Goal: Task Accomplishment & Management: Use online tool/utility

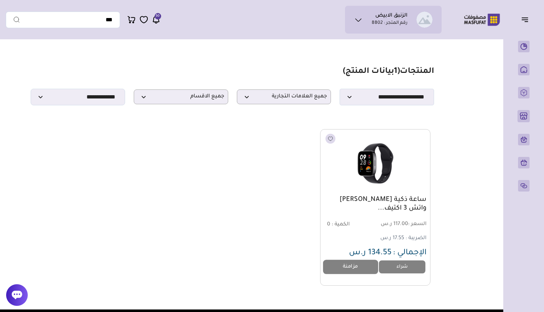
click at [358, 267] on link "مزامنة" at bounding box center [350, 267] width 55 height 14
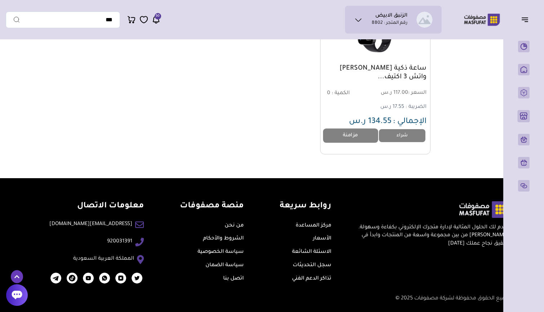
click at [344, 136] on link "مزامنة" at bounding box center [350, 135] width 55 height 14
click at [353, 138] on link "مزامنة" at bounding box center [350, 135] width 55 height 14
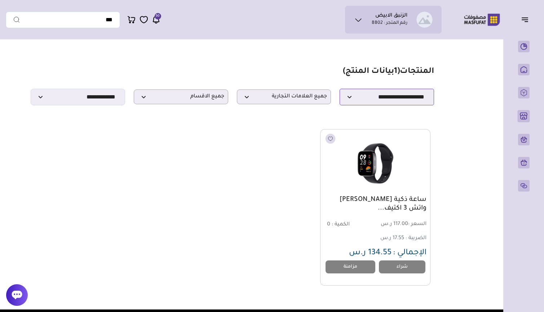
select select "**********"
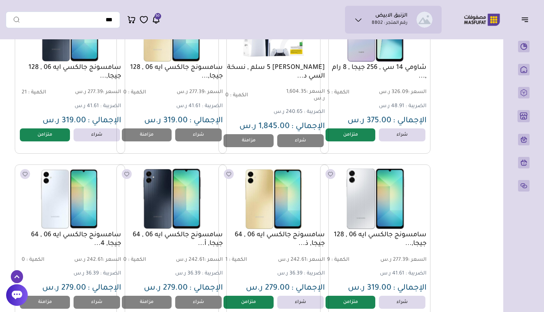
scroll to position [228, 0]
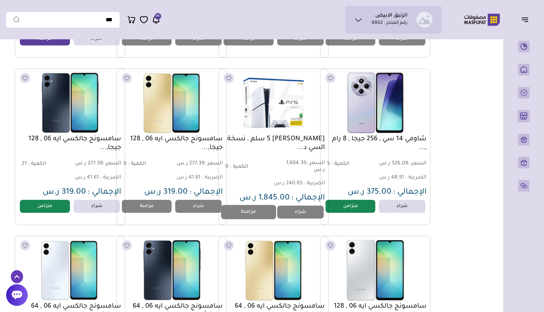
click at [244, 215] on link "مزامنة" at bounding box center [248, 212] width 55 height 14
click at [359, 205] on link "متزامن" at bounding box center [350, 206] width 55 height 14
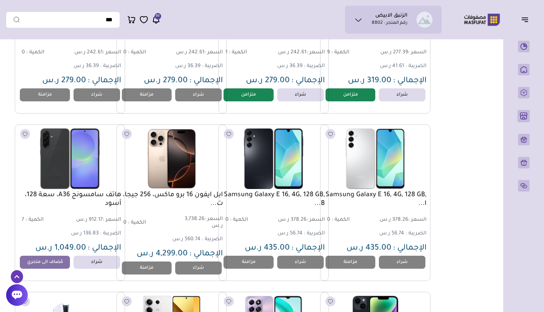
scroll to position [606, 0]
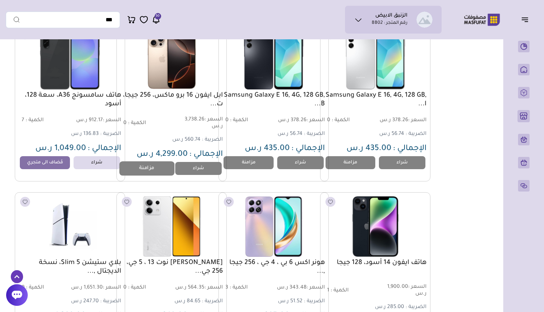
click at [150, 167] on link "مزامنة" at bounding box center [146, 168] width 55 height 14
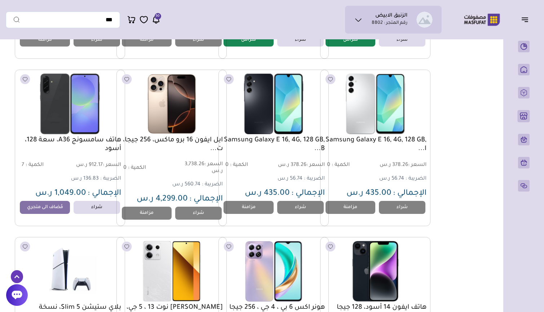
scroll to position [560, 0]
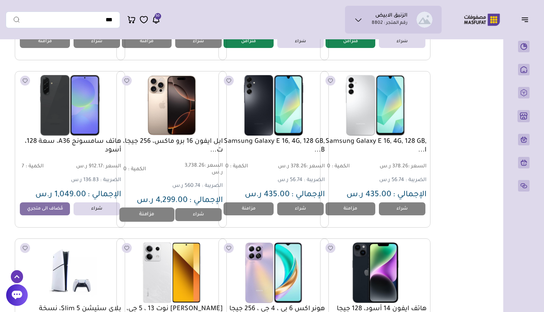
click at [157, 215] on link "مزامنة" at bounding box center [146, 214] width 55 height 14
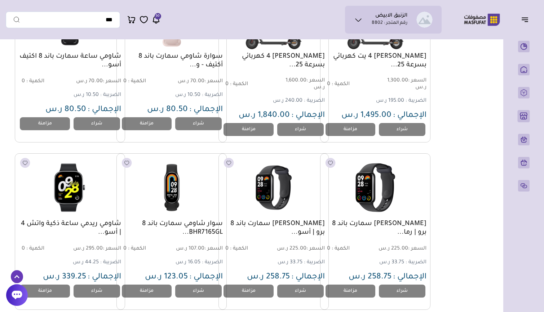
scroll to position [2909, 0]
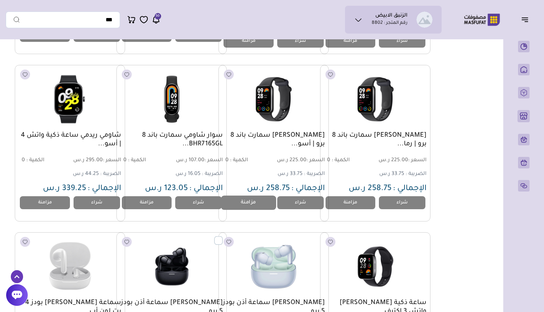
click at [246, 201] on link "مزامنة" at bounding box center [248, 202] width 55 height 14
click at [354, 201] on link "مزامنة" at bounding box center [350, 202] width 55 height 14
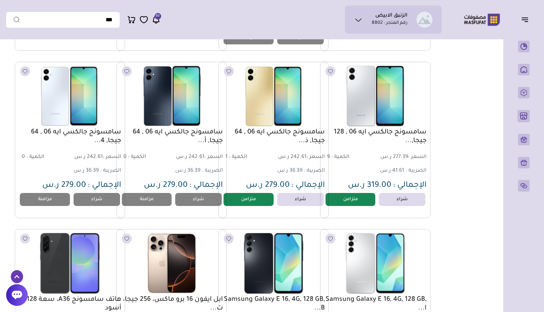
scroll to position [0, 0]
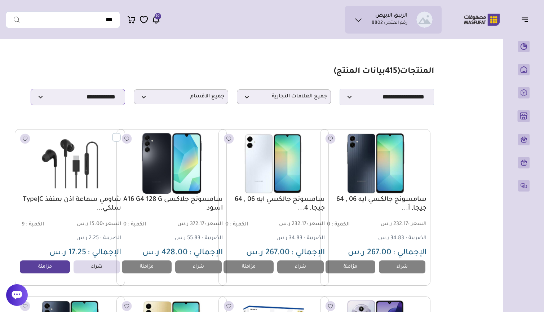
select select "**********"
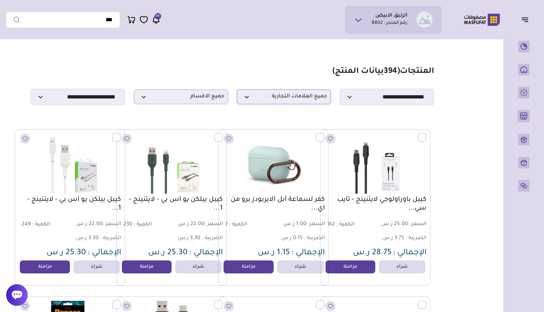
click at [289, 96] on span "جميع العلامات التجارية" at bounding box center [284, 96] width 87 height 7
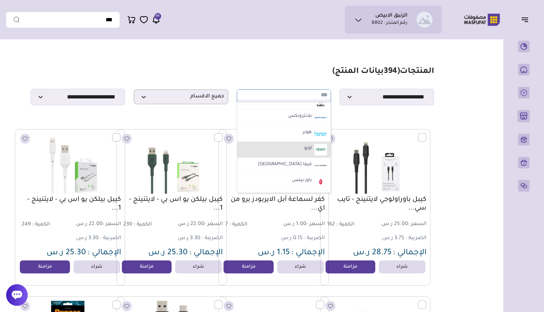
scroll to position [405, 0]
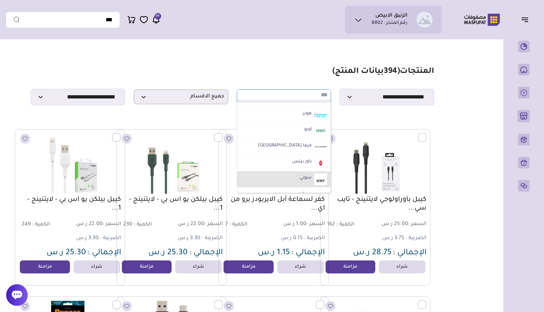
click at [305, 173] on label "سوني" at bounding box center [306, 177] width 14 height 9
select select "**"
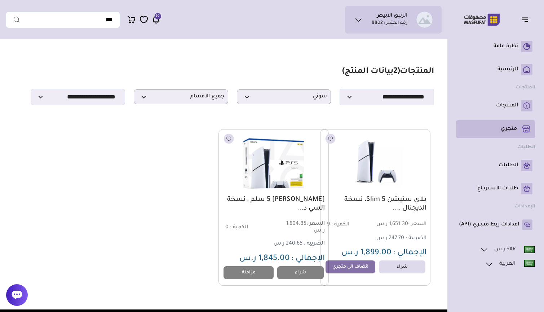
click at [509, 130] on p "متجري ( 0 )" at bounding box center [509, 128] width 16 height 7
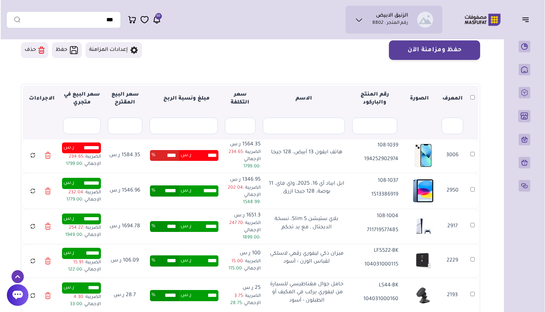
scroll to position [169, 0]
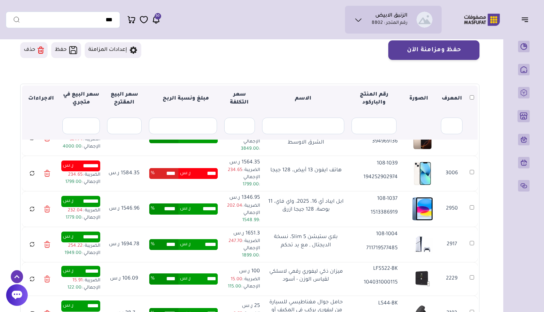
click at [192, 179] on input "****" at bounding box center [204, 173] width 27 height 11
click at [48, 175] on icon at bounding box center [48, 174] width 0 height 2
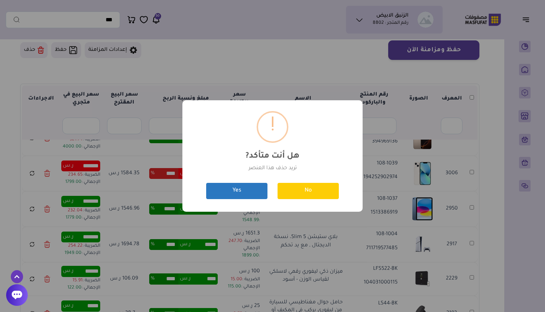
click at [231, 187] on button "Yes" at bounding box center [236, 191] width 61 height 16
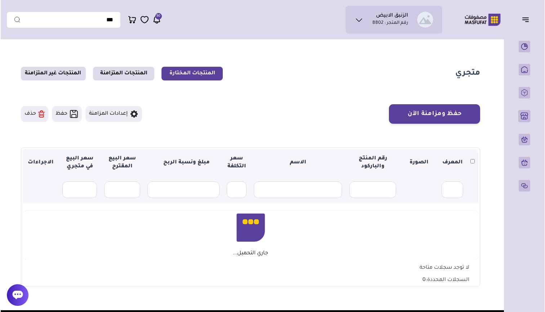
scroll to position [64, 0]
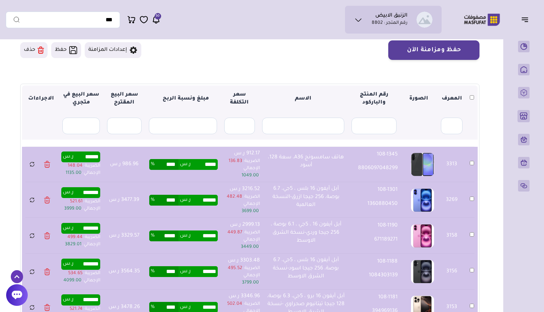
click at [434, 45] on button "حفظ ومزامنة الآن" at bounding box center [433, 49] width 91 height 19
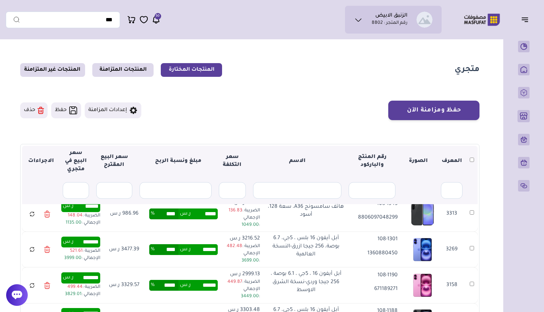
scroll to position [12, 0]
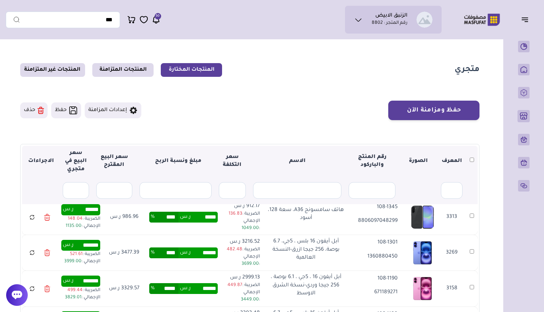
click at [122, 216] on td "986.96 ر.س" at bounding box center [124, 216] width 40 height 35
click at [122, 217] on td "986.96 ر.س" at bounding box center [124, 216] width 40 height 35
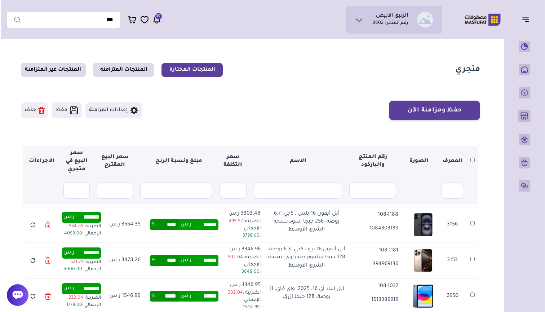
scroll to position [218, 0]
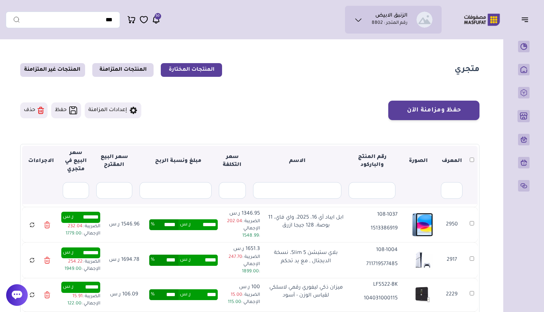
click at [468, 256] on td "2917" at bounding box center [472, 259] width 12 height 35
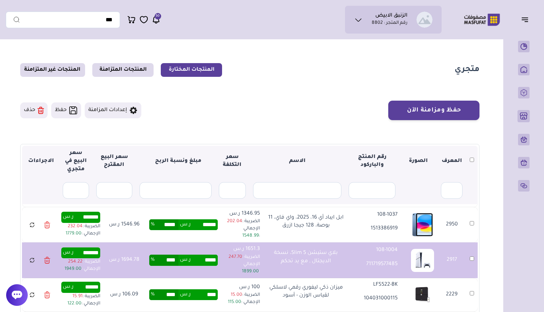
click at [437, 111] on button "حفظ ومزامنة الآن" at bounding box center [433, 110] width 91 height 19
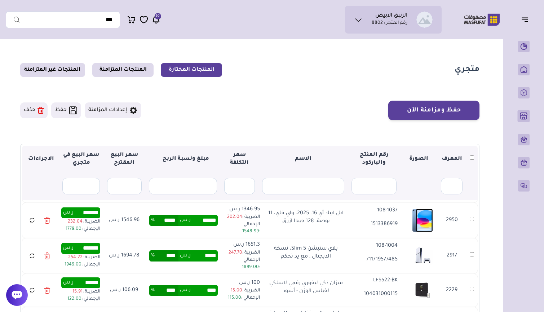
scroll to position [225, 0]
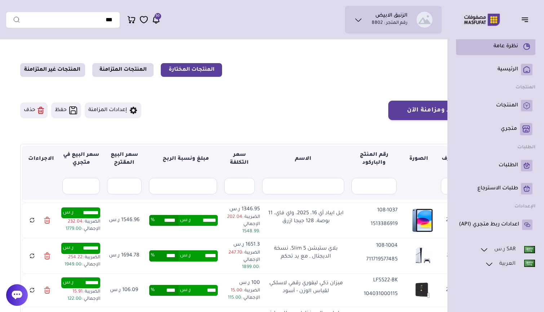
click at [508, 49] on p "نظرة عامة" at bounding box center [506, 46] width 25 height 7
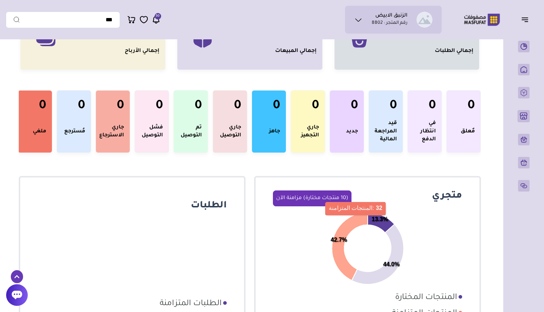
scroll to position [83, 0]
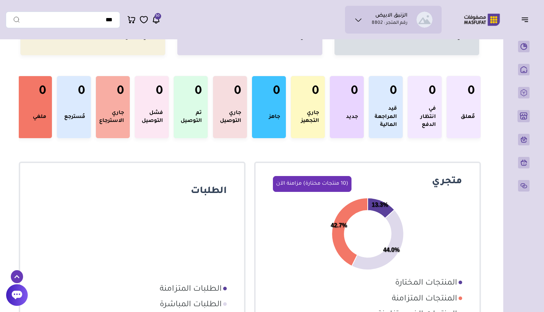
click at [296, 185] on button "(10 منتجات مختارة) مزامنة الآن" at bounding box center [312, 184] width 79 height 16
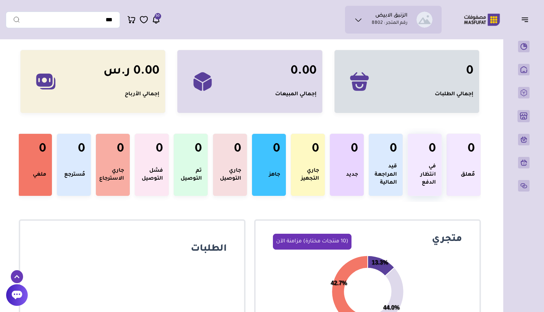
scroll to position [0, 0]
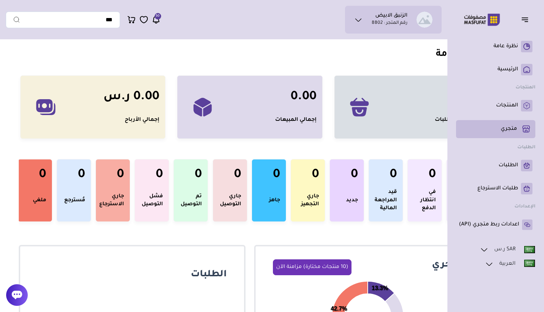
click at [518, 127] on link "متجري ( 0 )" at bounding box center [496, 129] width 74 height 12
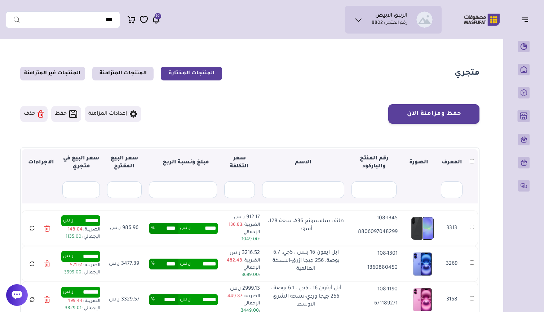
click at [100, 111] on button "إعدادات المزامنة" at bounding box center [113, 114] width 57 height 16
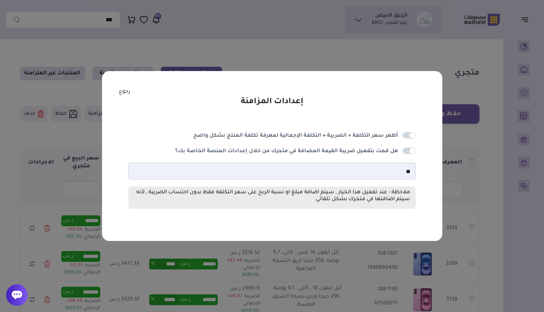
click at [411, 150] on span at bounding box center [409, 150] width 13 height 6
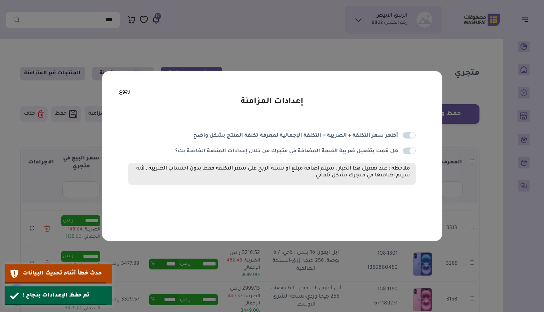
click at [193, 58] on div "إعدادات المزامنة أظهر سعر التكلفة + الضريبة = التكلفة الإجمالية لمعرفة تكلفة ال…" at bounding box center [272, 156] width 544 height 312
click at [121, 91] on link "رجوع" at bounding box center [124, 92] width 11 height 8
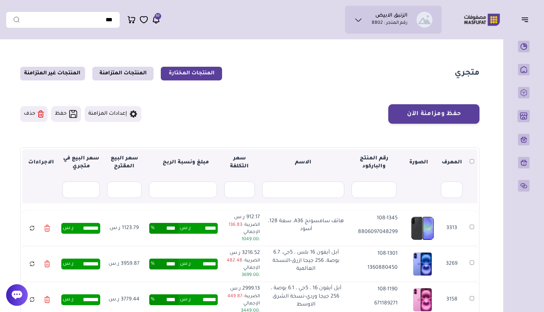
click at [33, 226] on icon at bounding box center [32, 227] width 4 height 2
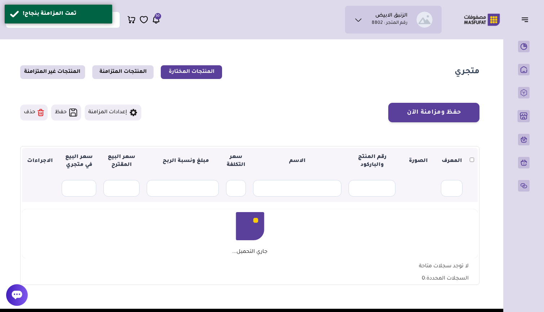
scroll to position [3, 0]
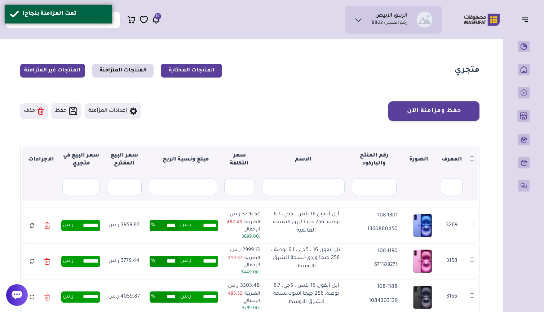
click at [60, 71] on link "المنتجات غير المتزامنة" at bounding box center [52, 71] width 65 height 14
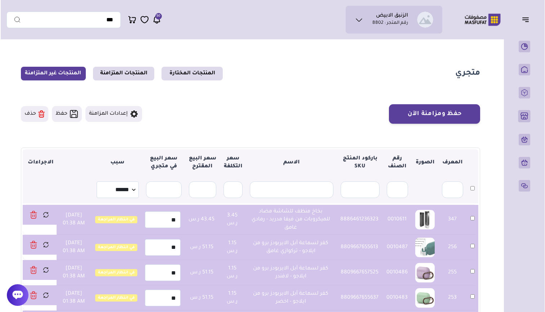
scroll to position [15, 0]
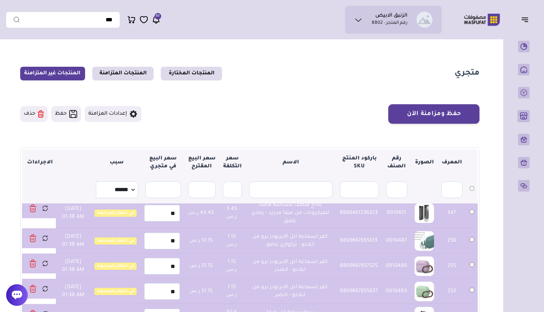
click at [436, 117] on button "حفظ ومزامنة الآن" at bounding box center [433, 113] width 91 height 19
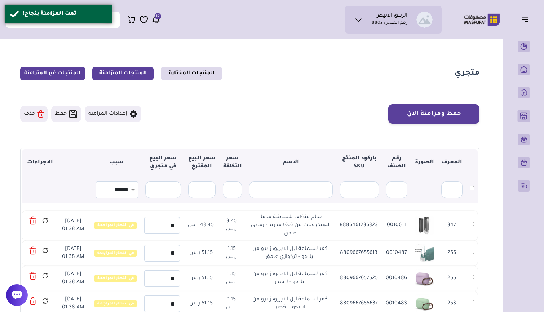
click at [130, 73] on link "المنتجات المتزامنة" at bounding box center [122, 74] width 61 height 14
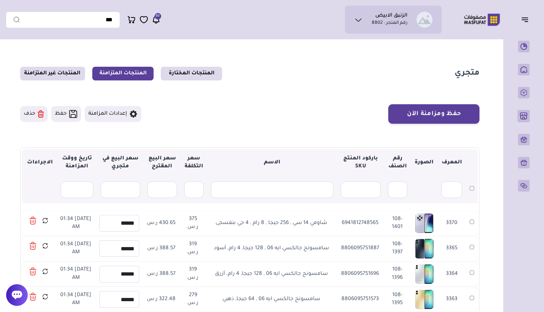
click at [384, 19] on li "الزنبق الابيض رقم المتجر : 8802" at bounding box center [390, 20] width 36 height 14
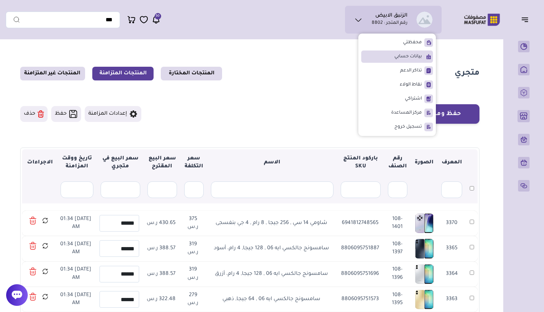
click at [402, 55] on span "بيانات حسابي" at bounding box center [407, 56] width 27 height 7
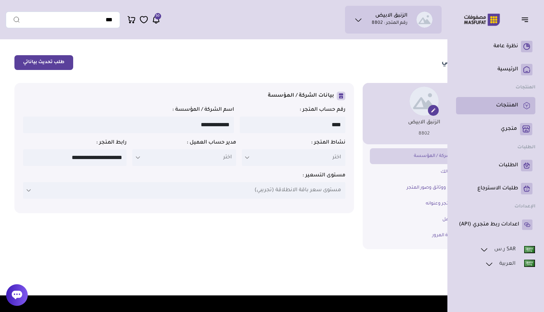
click at [509, 105] on p "المنتجات" at bounding box center [507, 105] width 22 height 7
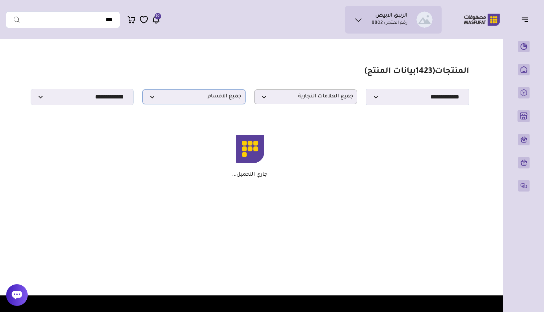
click at [208, 97] on span "جميع الاقسام" at bounding box center [193, 96] width 95 height 7
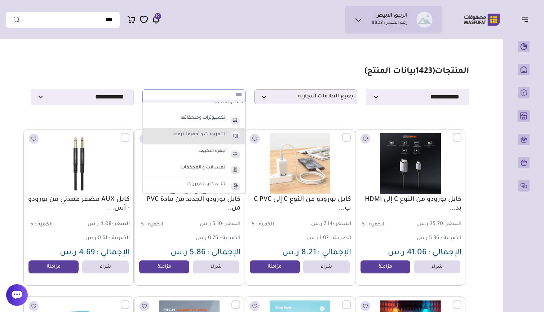
scroll to position [321, 0]
click at [198, 138] on label "الغسالات و المجففات" at bounding box center [204, 135] width 48 height 9
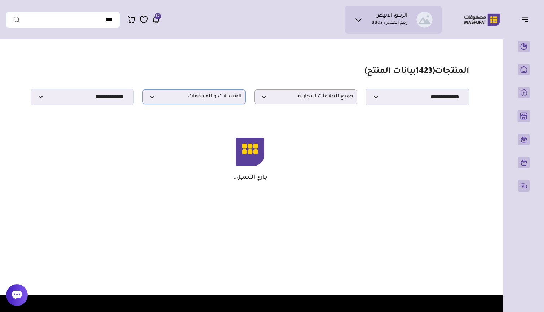
click at [203, 97] on span "الغسالات و المجففات" at bounding box center [193, 96] width 95 height 7
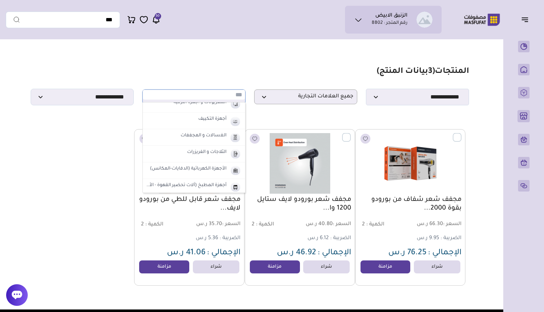
click at [494, 198] on div "مزامنة ( 0 ) تحديد الكل إلغاء التحديد ( 3 بيانات المنتج) ****** ***" at bounding box center [272, 176] width 533 height 266
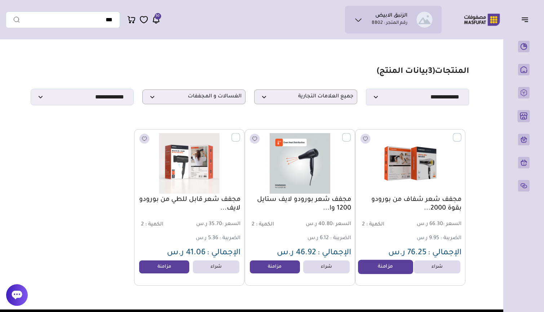
click at [392, 268] on link "مزامنة" at bounding box center [385, 267] width 55 height 14
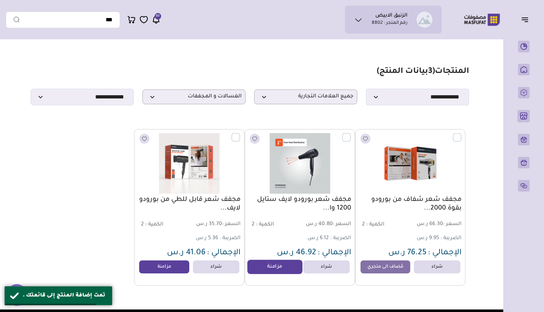
click at [281, 265] on link "مزامنة" at bounding box center [274, 267] width 55 height 14
click at [170, 267] on link "مزامنة" at bounding box center [164, 267] width 55 height 14
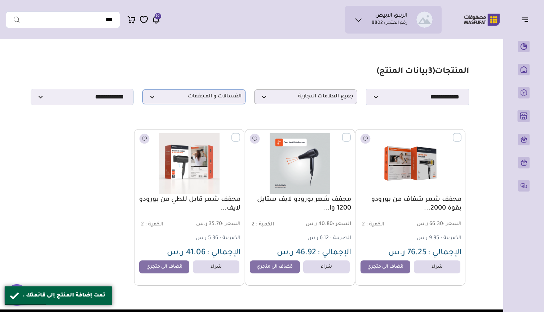
click at [222, 94] on span "الغسالات و المجففات" at bounding box center [193, 96] width 95 height 7
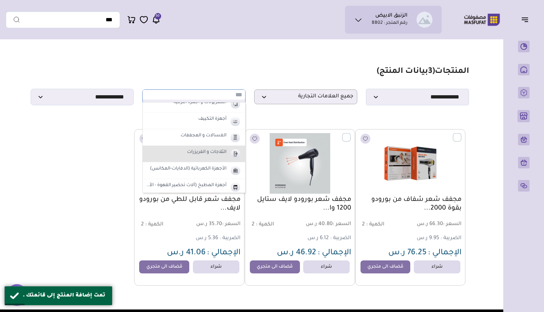
click at [231, 151] on img at bounding box center [235, 154] width 13 height 12
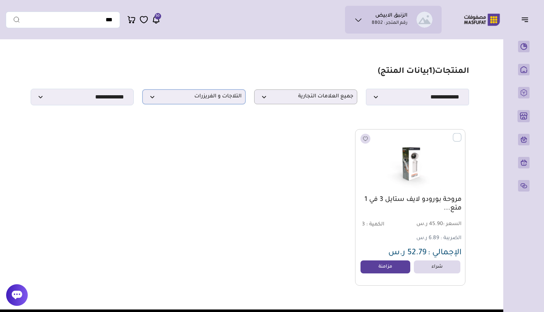
click at [200, 92] on p "الثلاجات و الفريزرات" at bounding box center [193, 96] width 103 height 15
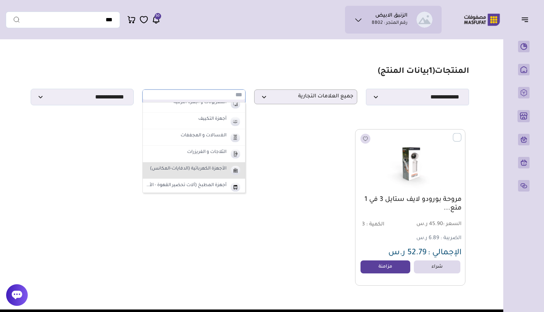
click at [202, 166] on label "الأجهزة الكهربائية (الدفايات-المكانس)" at bounding box center [188, 168] width 79 height 9
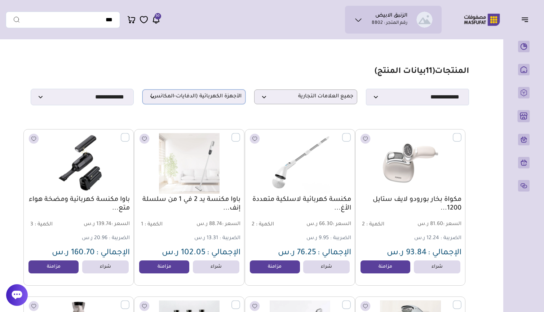
click at [201, 97] on span "الأجهزة الكهربائية (الدفايات-المكانس)" at bounding box center [193, 96] width 95 height 7
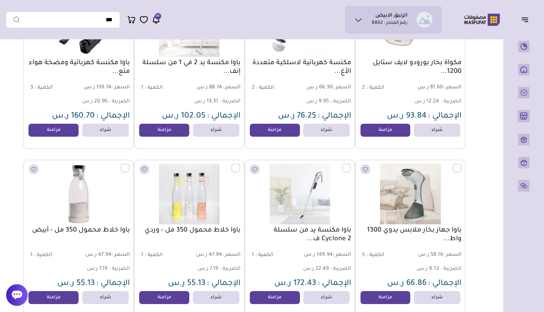
scroll to position [7, 0]
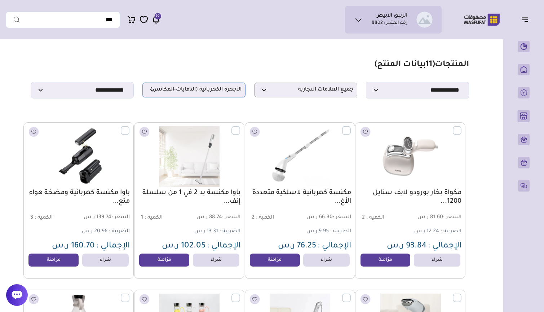
click at [195, 93] on span "الأجهزة الكهربائية (الدفايات-المكانس)" at bounding box center [193, 90] width 95 height 7
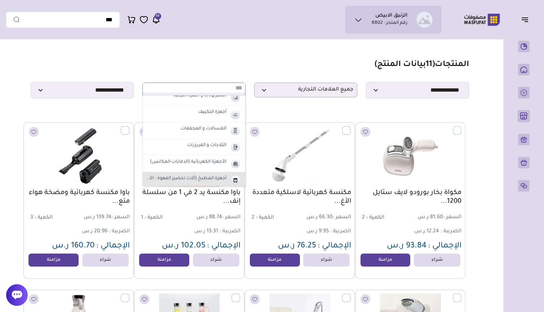
click at [212, 175] on label "أجهزة المطبخ (آلات تحضير القهوة - الأفران)" at bounding box center [186, 178] width 83 height 9
select select "**"
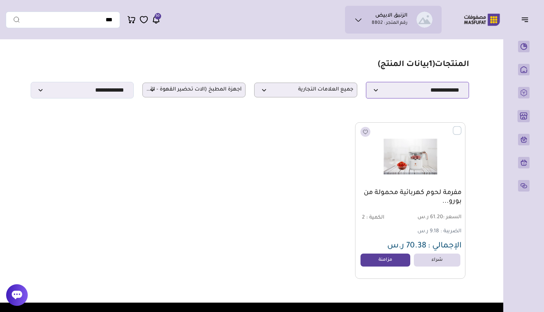
select select "*"
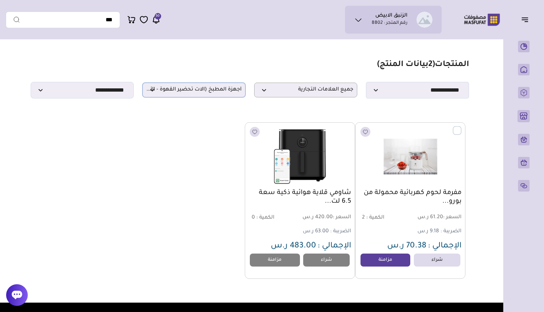
click at [196, 90] on span "أجهزة المطبخ (آلات تحضير القهوة - الأفران)" at bounding box center [193, 90] width 95 height 7
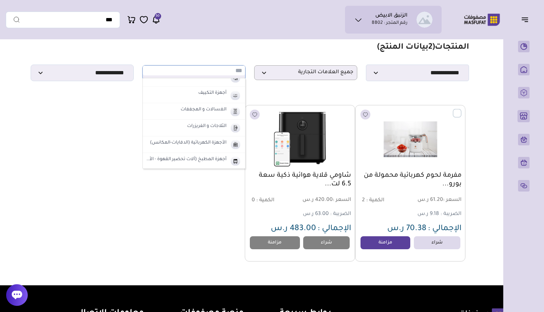
scroll to position [81, 0]
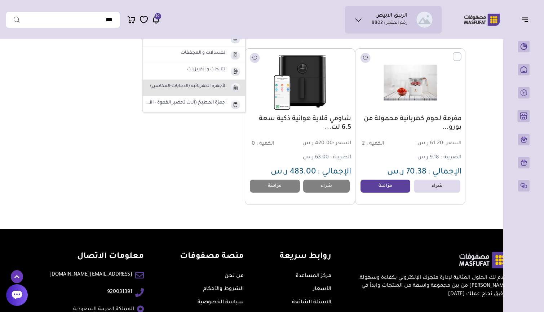
click at [215, 83] on label "الأجهزة الكهربائية (الدفايات-المكانس)" at bounding box center [188, 86] width 79 height 9
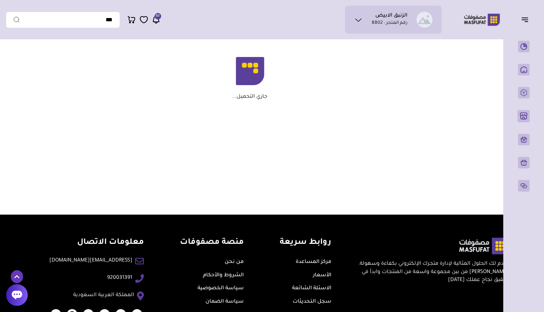
scroll to position [0, 0]
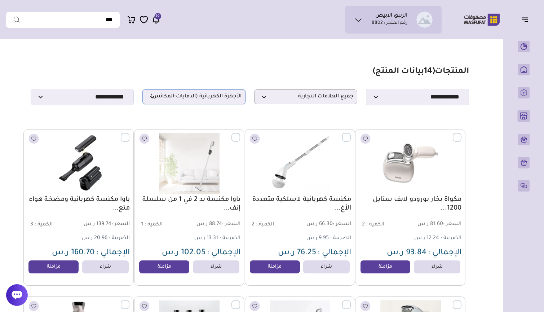
click at [192, 97] on span "الأجهزة الكهربائية (الدفايات-المكانس)" at bounding box center [193, 96] width 95 height 7
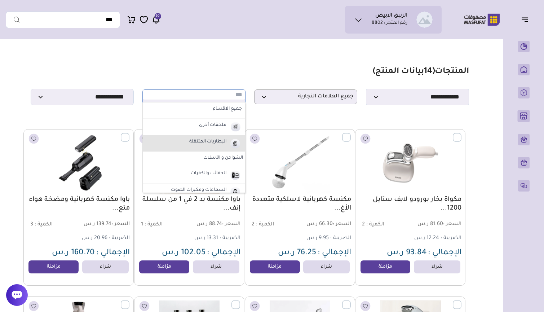
click at [225, 140] on label "البطاريات المتنقلة" at bounding box center [207, 141] width 39 height 9
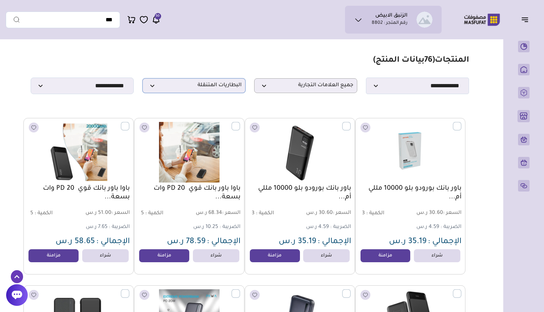
scroll to position [27, 0]
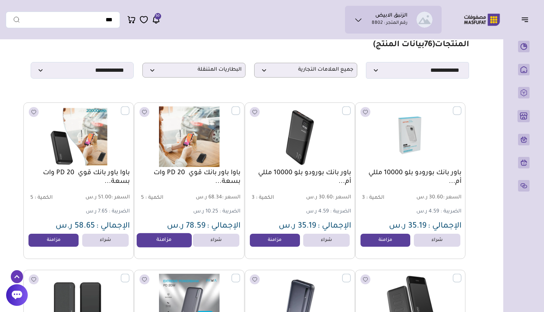
click at [167, 239] on link "مزامنة" at bounding box center [164, 240] width 55 height 14
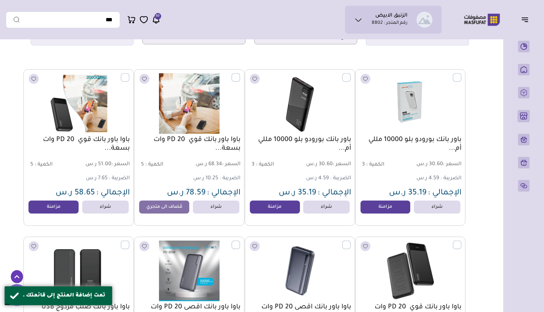
scroll to position [0, 0]
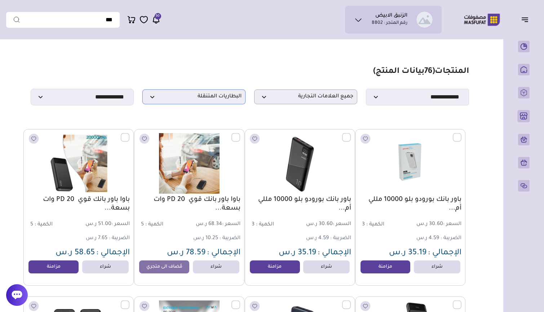
click at [216, 97] on span "البطاريات المتنقلة" at bounding box center [193, 96] width 95 height 7
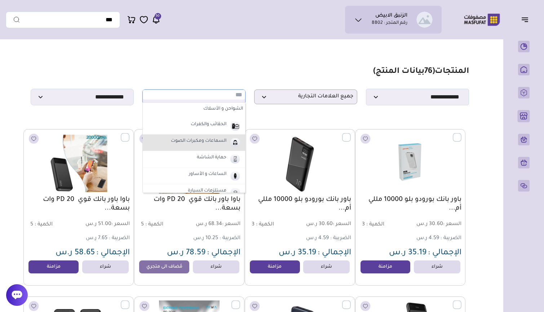
scroll to position [86, 0]
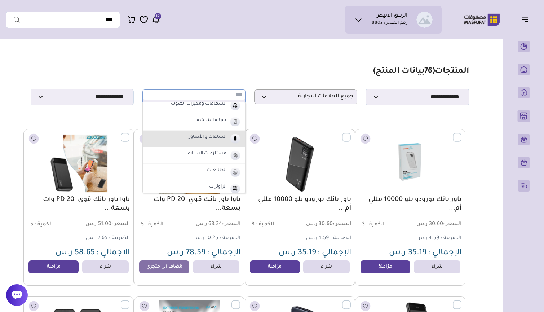
click at [228, 137] on li "الساعات و الأساور" at bounding box center [194, 139] width 102 height 17
select select "*"
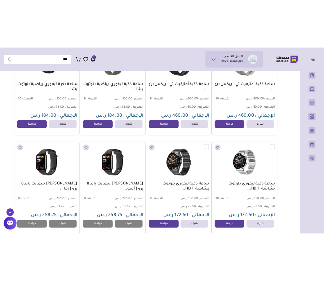
scroll to position [1008, 0]
